Goal: Find specific page/section: Find specific page/section

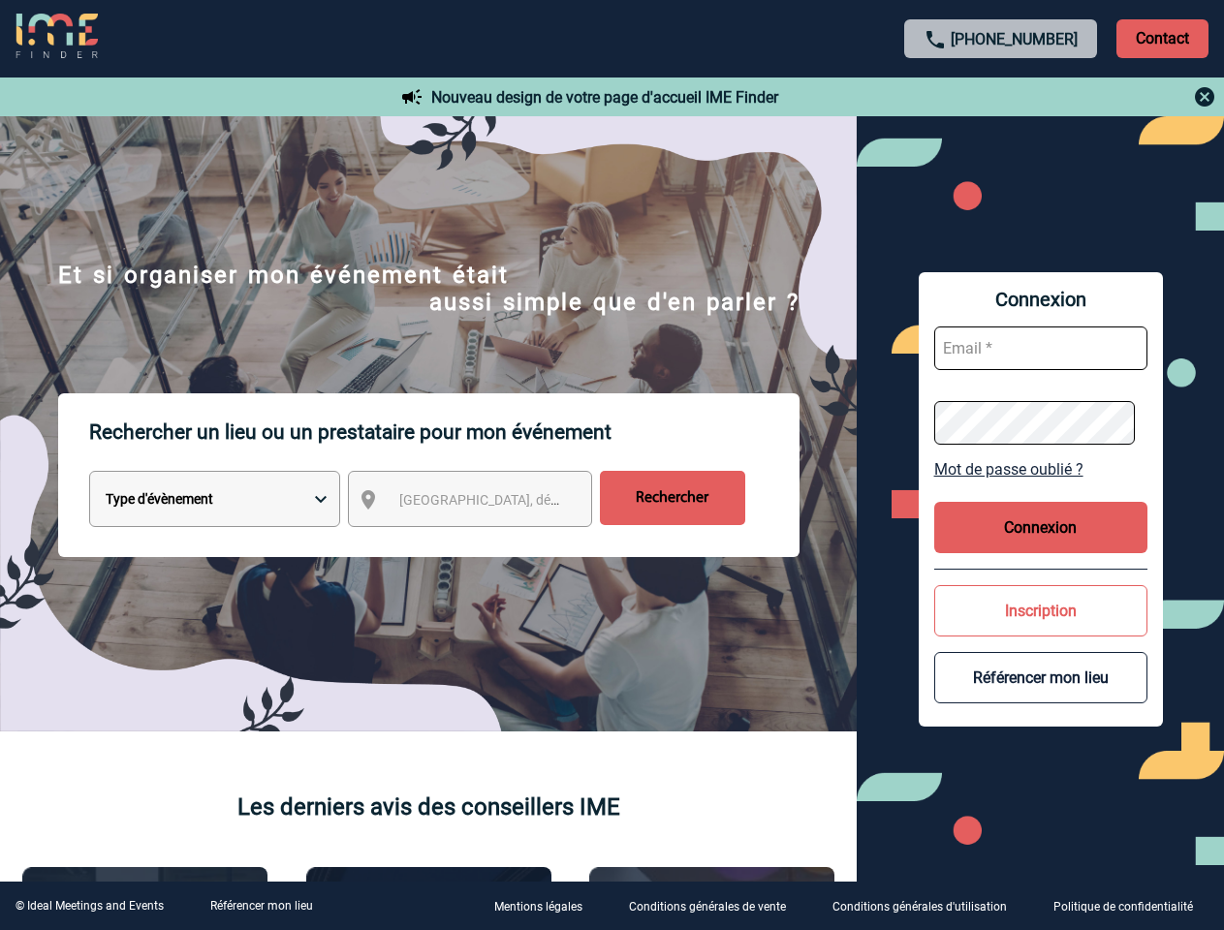
click at [612, 465] on p "Rechercher un lieu ou un prestataire pour mon événement" at bounding box center [444, 432] width 710 height 78
click at [1162, 38] on p "Contact" at bounding box center [1162, 38] width 92 height 39
click at [1001, 97] on div at bounding box center [1001, 96] width 431 height 23
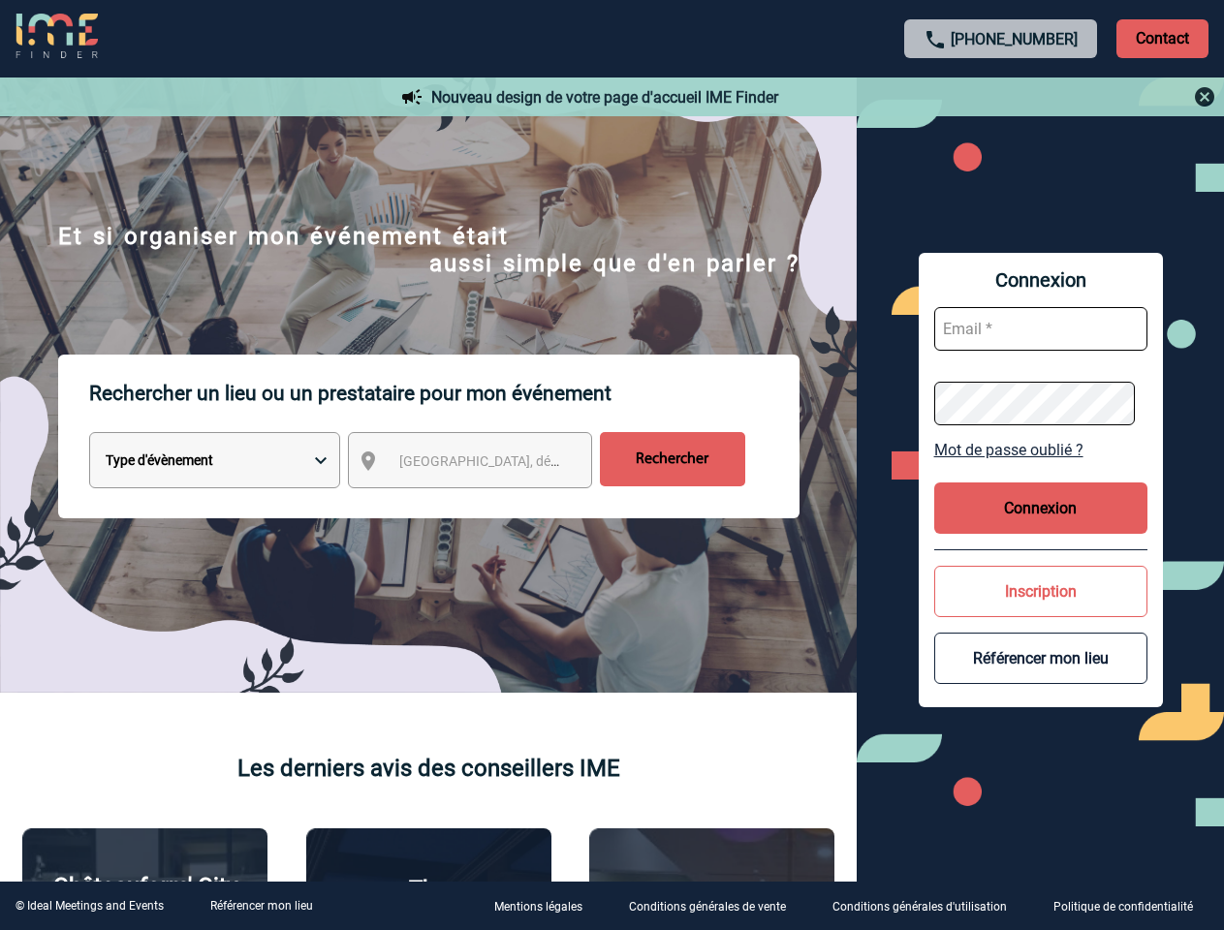
click at [487, 503] on div at bounding box center [486, 369] width 972 height 738
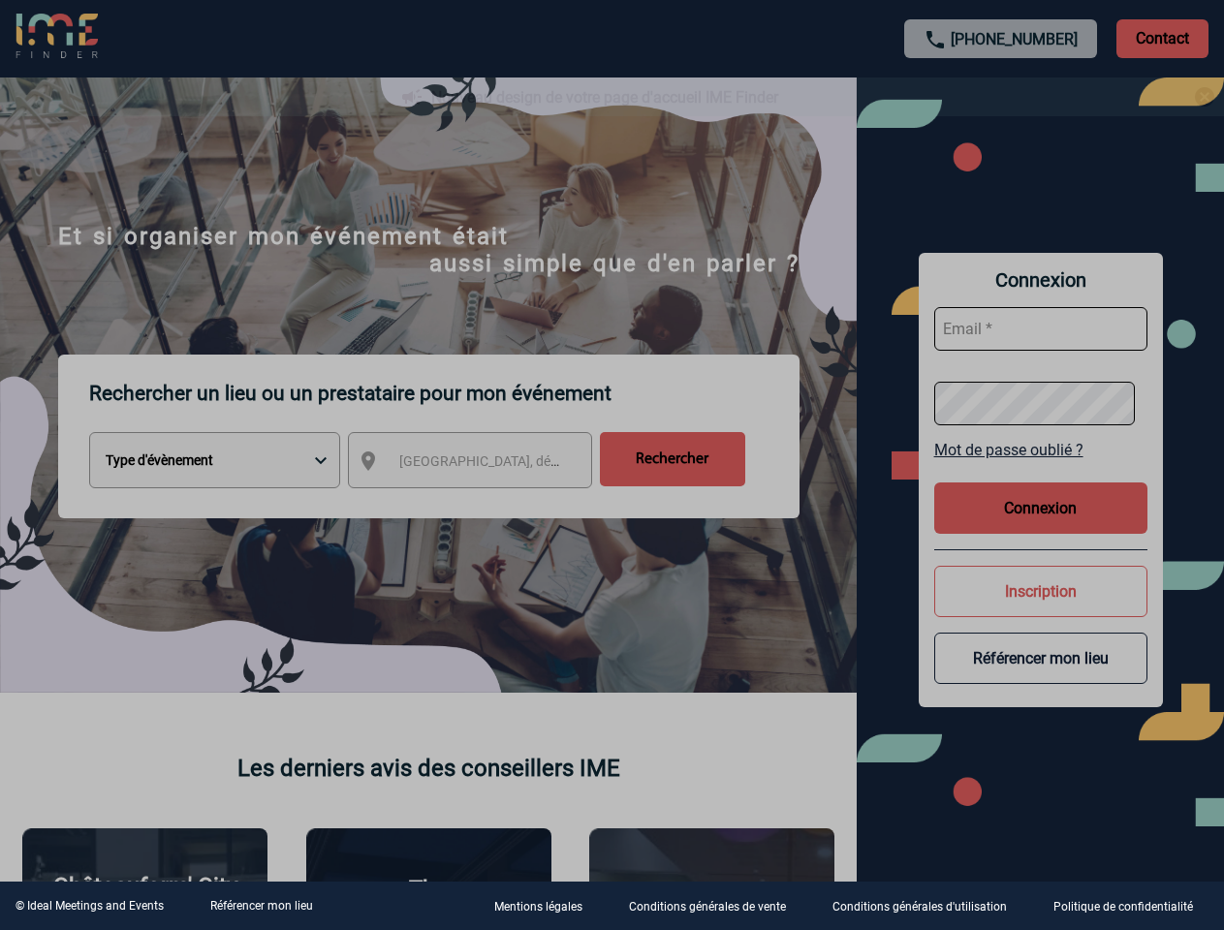
click at [1041, 469] on div at bounding box center [612, 465] width 1224 height 930
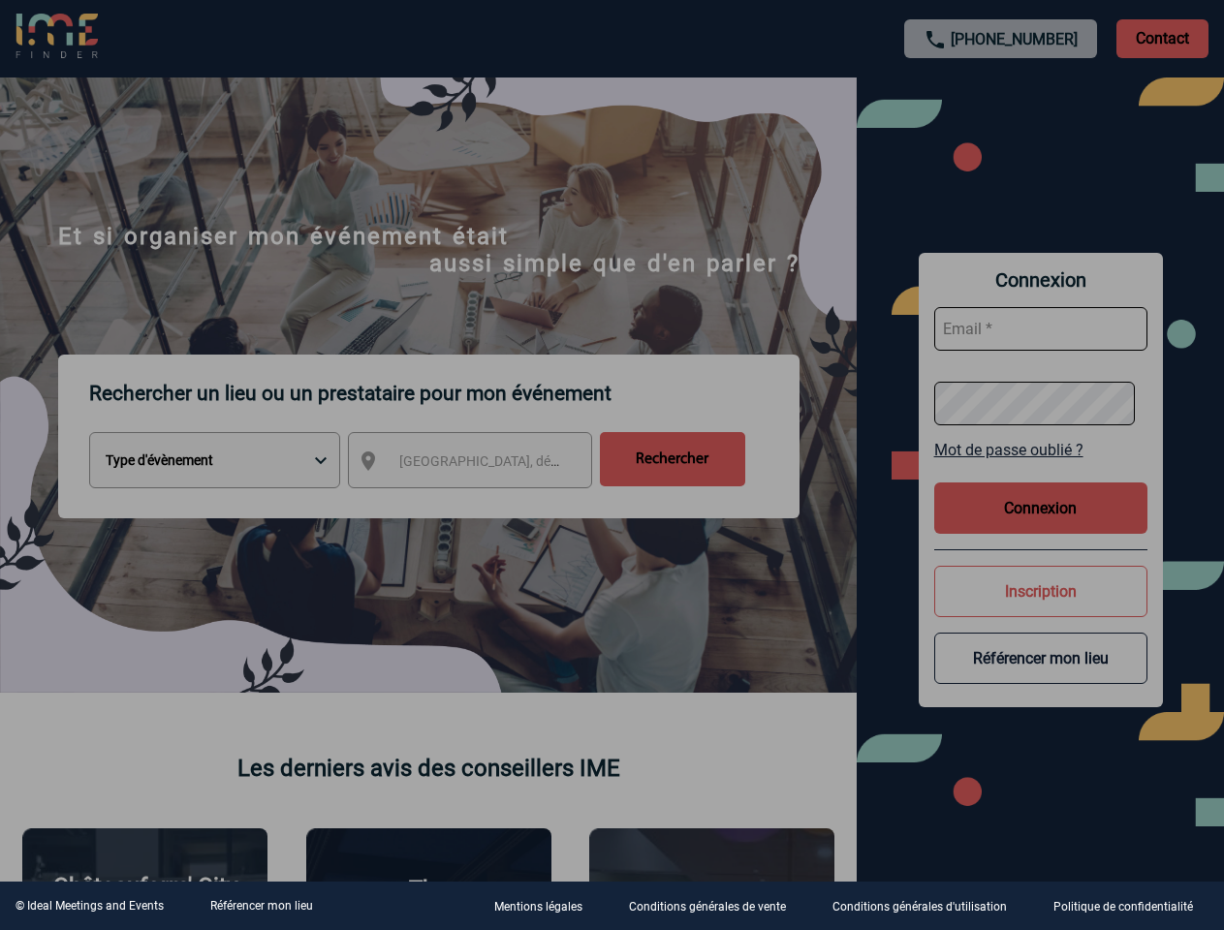
click at [1041, 527] on div at bounding box center [612, 465] width 1224 height 930
click at [1041, 611] on div at bounding box center [612, 465] width 1224 height 930
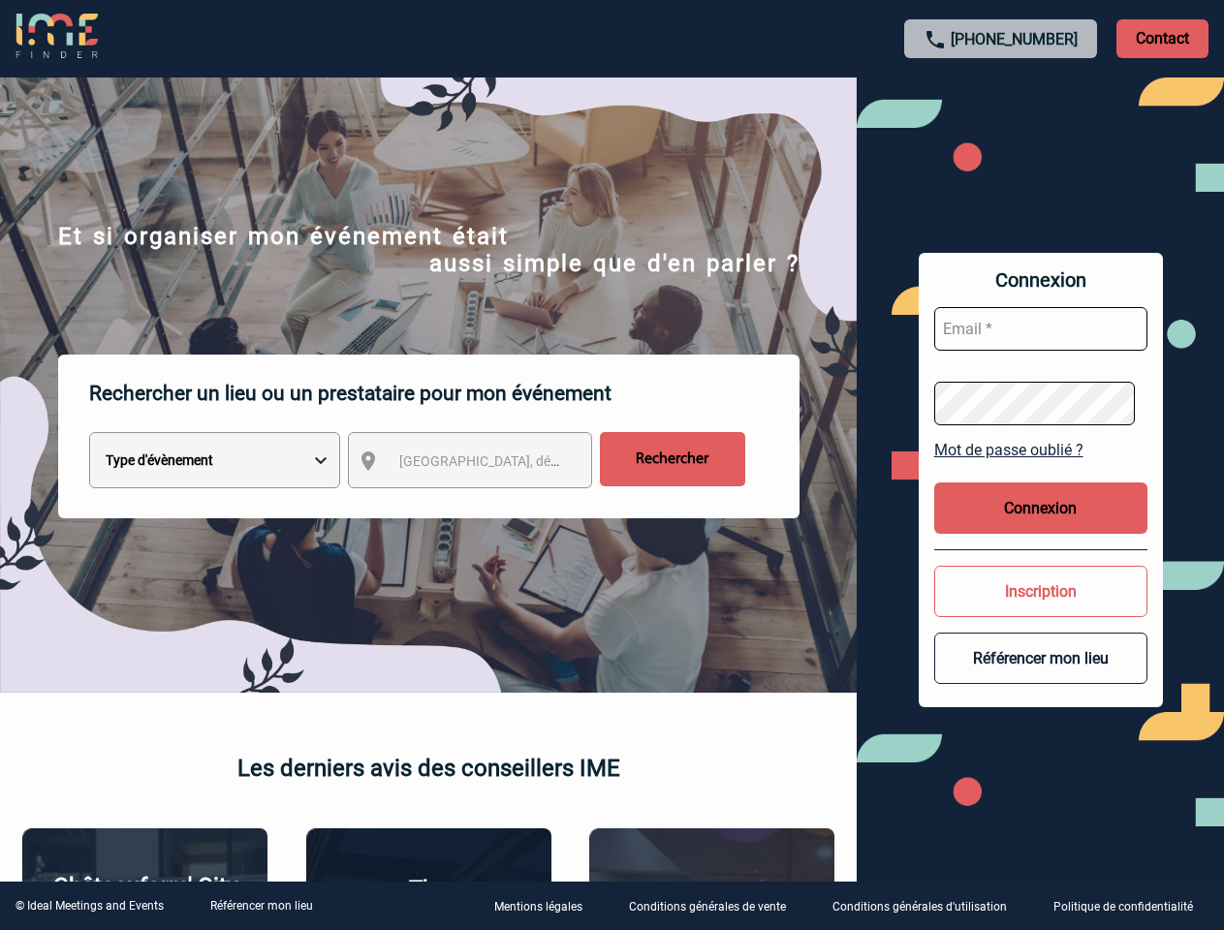
click at [1041, 677] on button "Référencer mon lieu" at bounding box center [1040, 658] width 213 height 51
click at [261, 906] on link "Référencer mon lieu" at bounding box center [261, 906] width 103 height 14
